Goal: Transaction & Acquisition: Purchase product/service

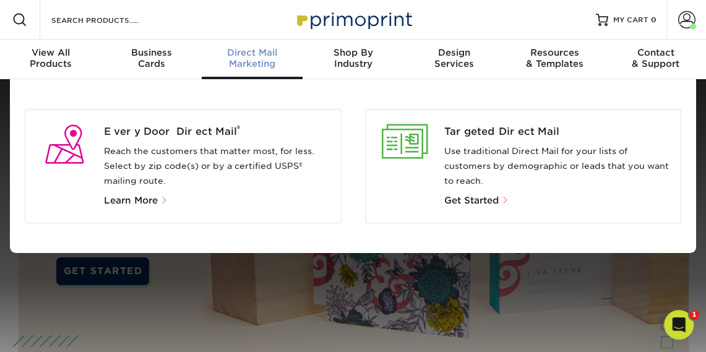
click at [264, 56] on span "Direct Mail" at bounding box center [252, 52] width 101 height 11
click at [253, 54] on span "Direct Mail" at bounding box center [252, 52] width 101 height 11
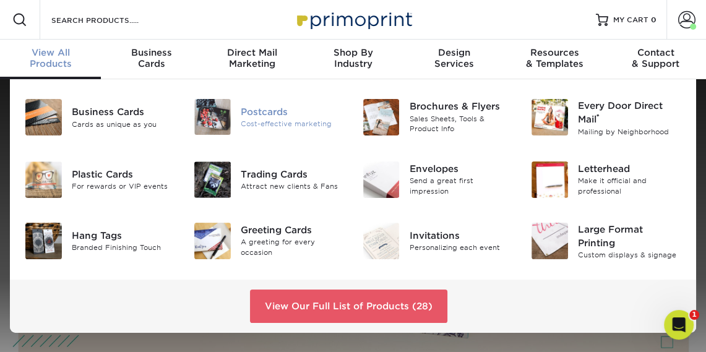
click at [266, 121] on div "Cost-effective marketing" at bounding box center [292, 124] width 103 height 11
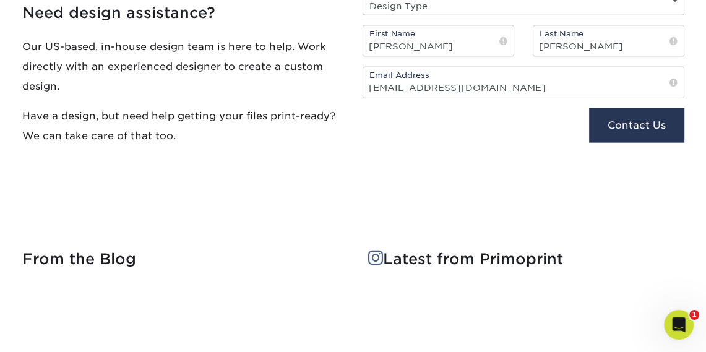
scroll to position [2023, 0]
